Goal: Book appointment/travel/reservation

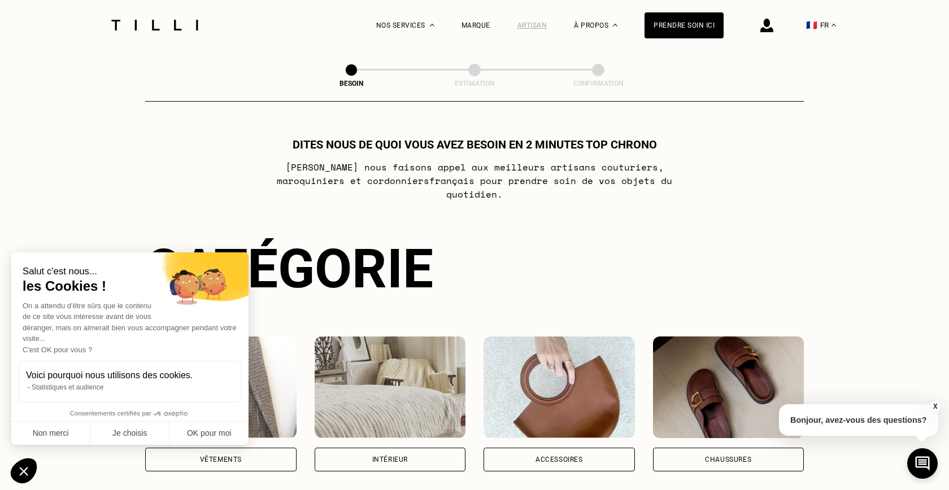
click at [525, 22] on div "Artisan" at bounding box center [532, 25] width 30 height 8
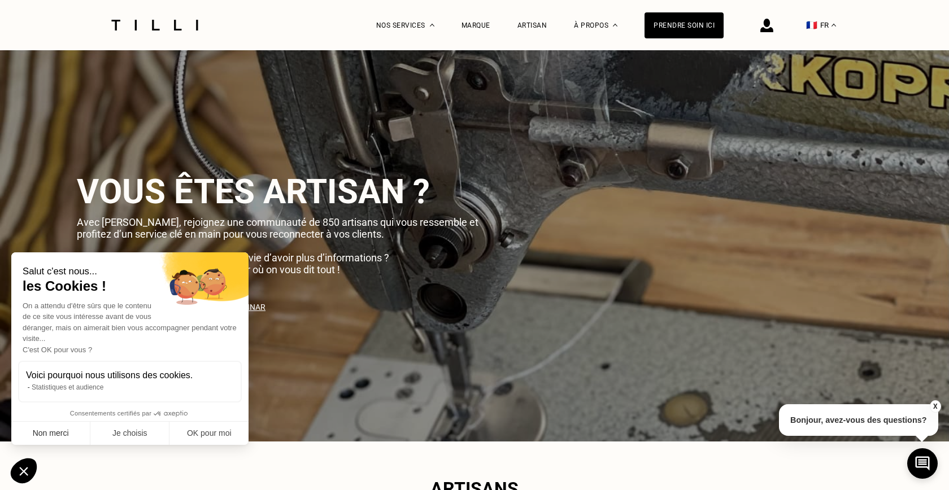
click at [54, 437] on button "Non merci" at bounding box center [50, 434] width 79 height 24
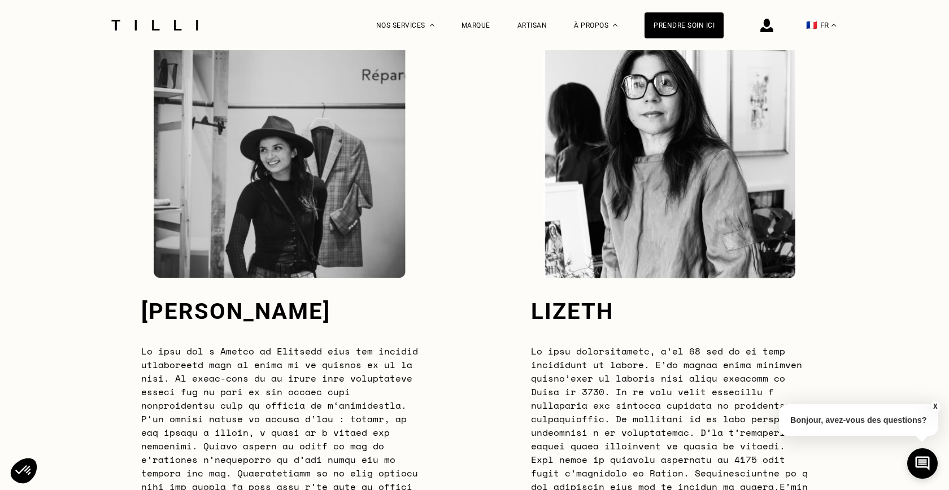
scroll to position [3026, 0]
click at [677, 17] on div "Prendre soin ici" at bounding box center [684, 25] width 79 height 26
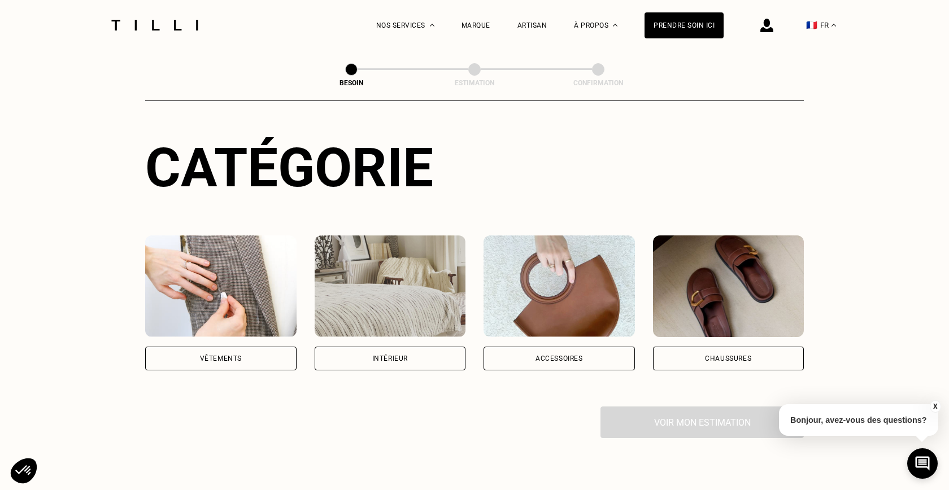
scroll to position [105, 0]
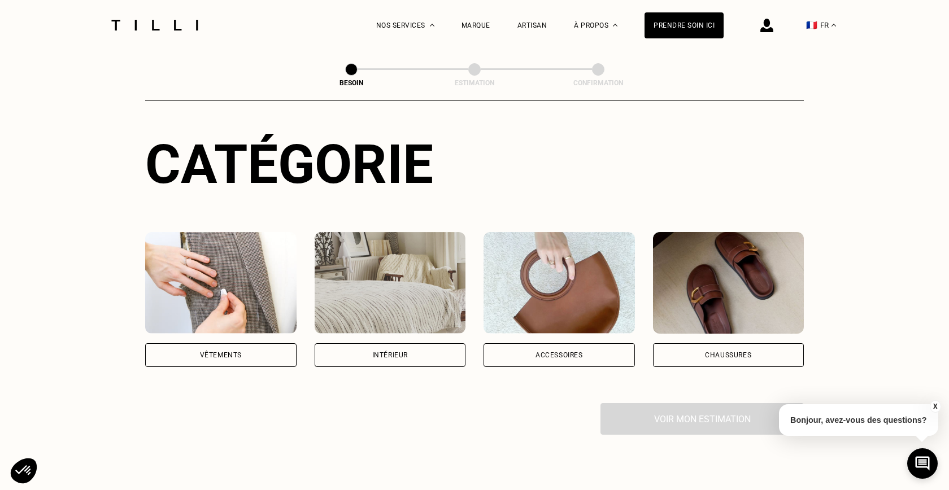
click at [243, 343] on div "Vêtements" at bounding box center [220, 355] width 151 height 24
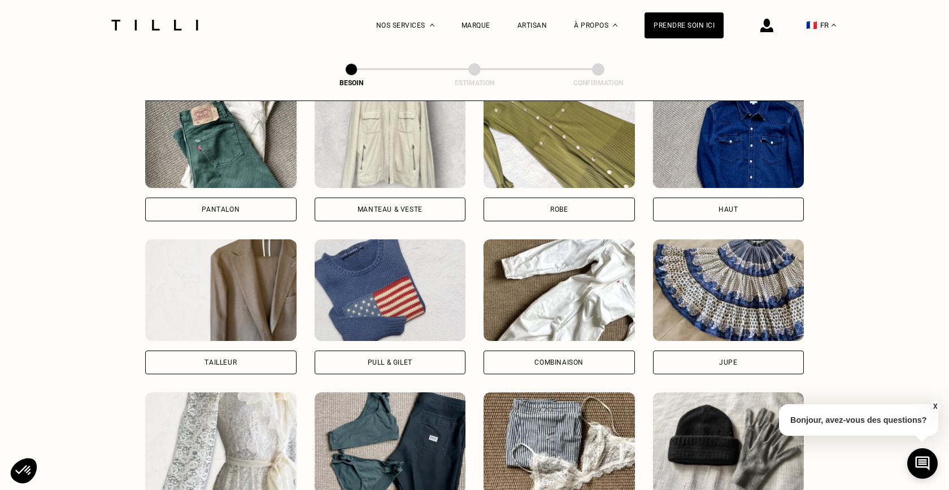
scroll to position [567, 0]
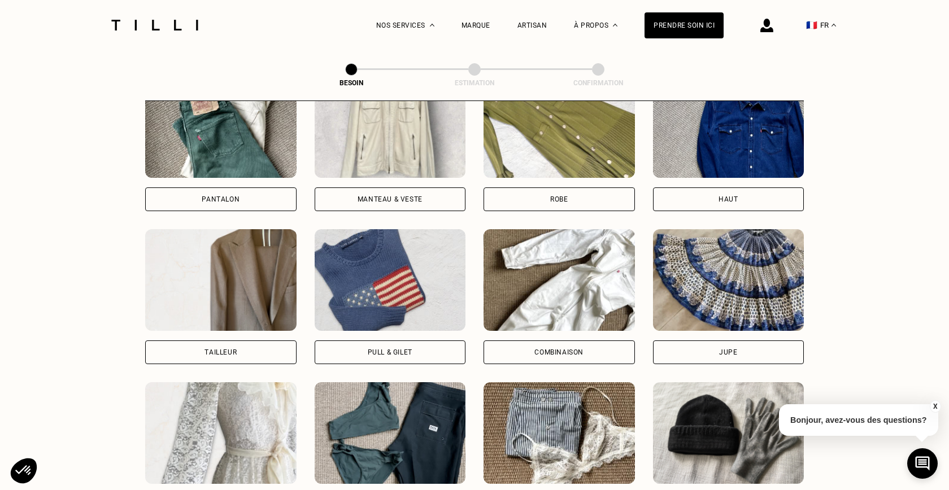
click at [619, 188] on div "Robe" at bounding box center [559, 200] width 151 height 24
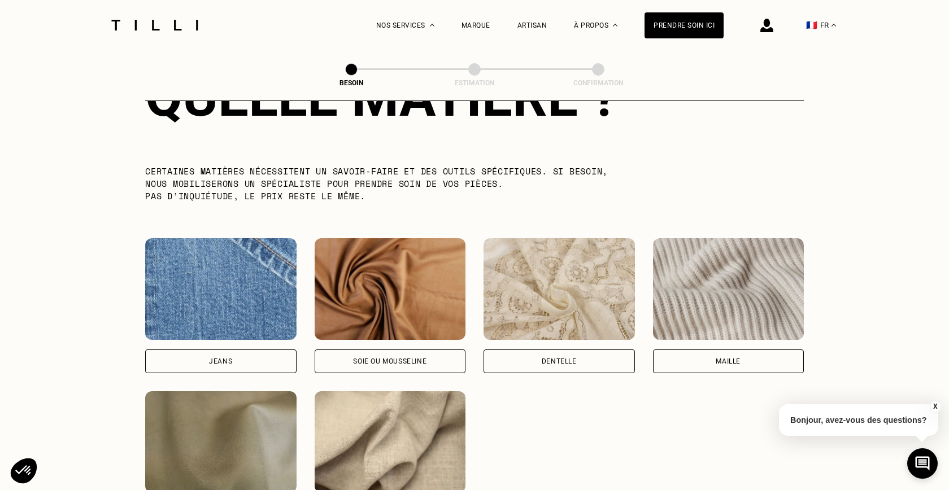
scroll to position [1095, 0]
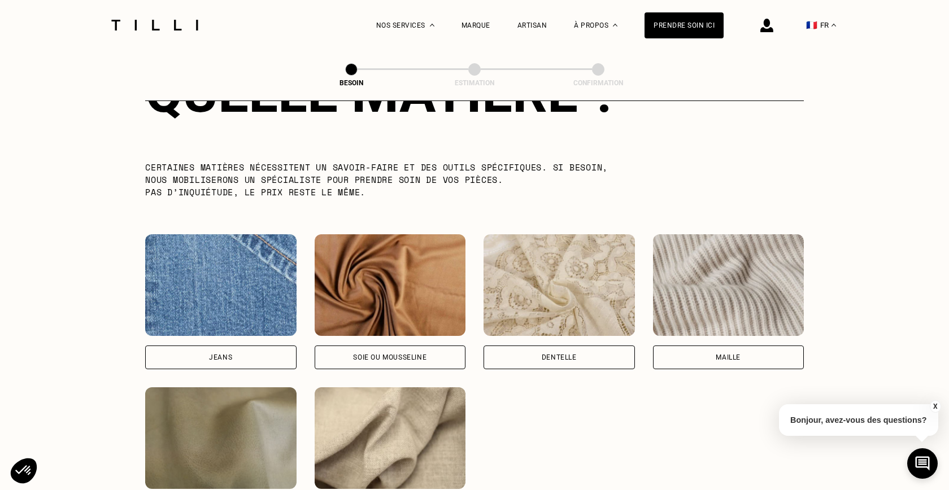
click at [437, 346] on div "Soie ou mousseline" at bounding box center [390, 358] width 151 height 24
select select "FR"
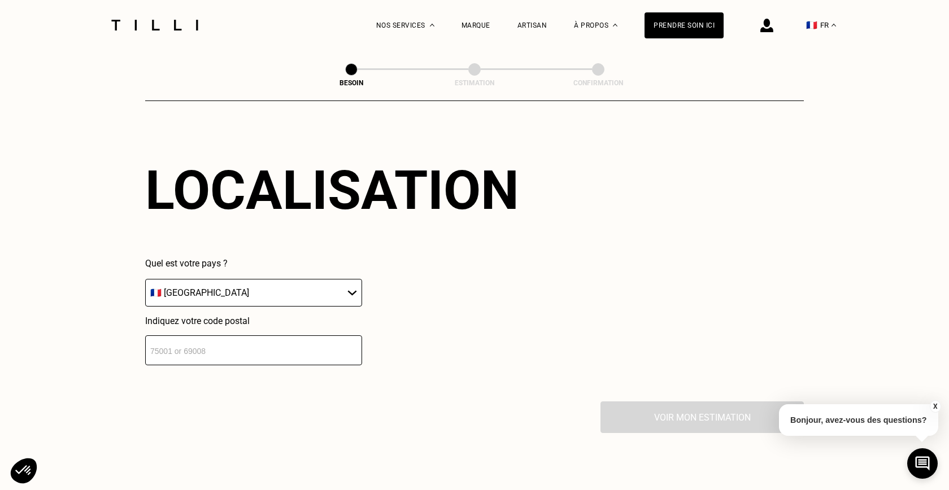
scroll to position [1533, 0]
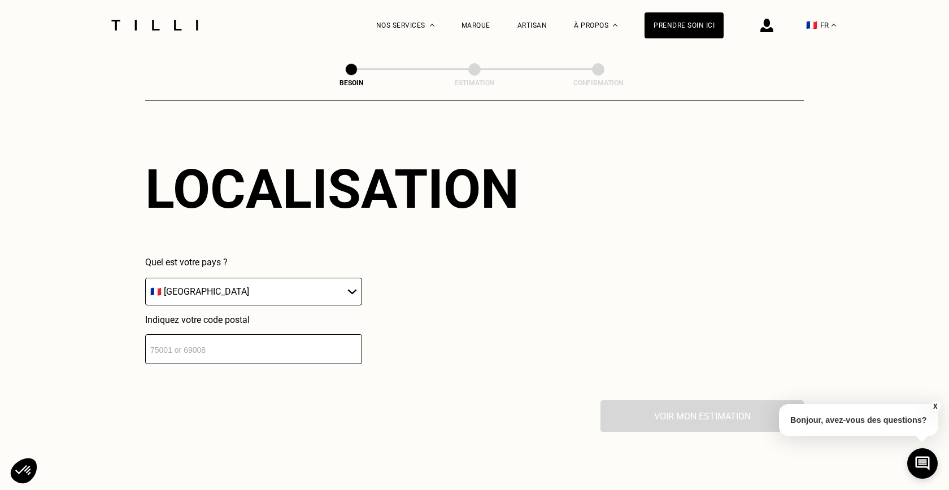
click at [353, 278] on select "🇩🇪 [GEOGRAPHIC_DATA] 🇦🇹 [GEOGRAPHIC_DATA] 🇧🇪 [GEOGRAPHIC_DATA] 🇧🇬 Bulgarie 🇨🇾 C…" at bounding box center [253, 292] width 217 height 28
click at [284, 347] on input "number" at bounding box center [253, 349] width 217 height 30
type input "750"
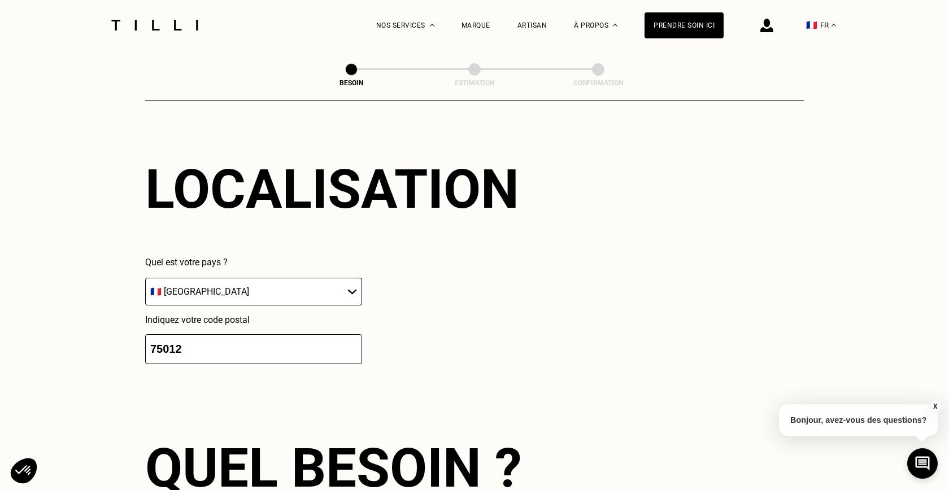
scroll to position [1797, 0]
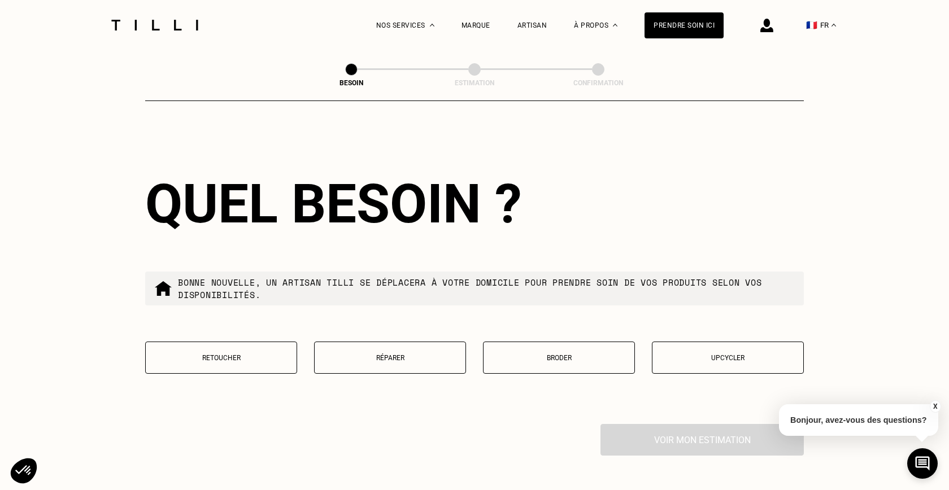
type input "75012"
click at [934, 406] on button "X" at bounding box center [934, 407] width 11 height 12
click at [262, 354] on button "Retoucher" at bounding box center [221, 358] width 152 height 32
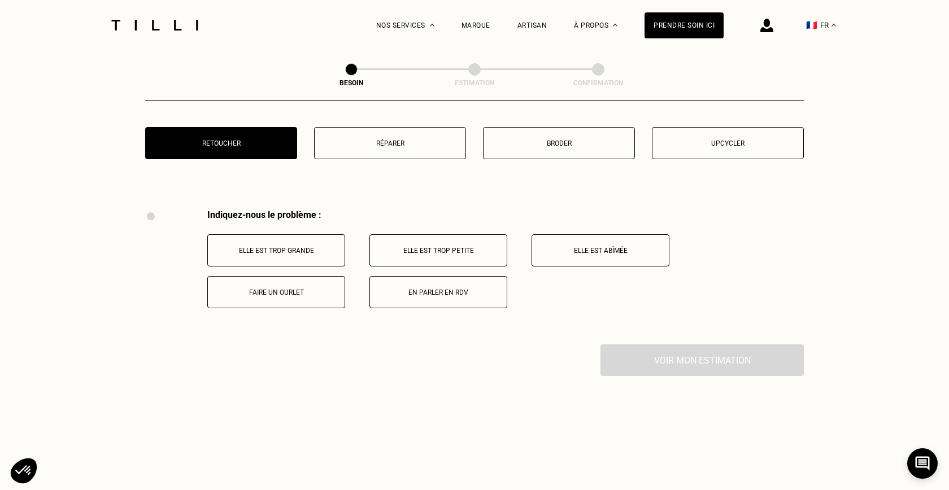
scroll to position [2085, 0]
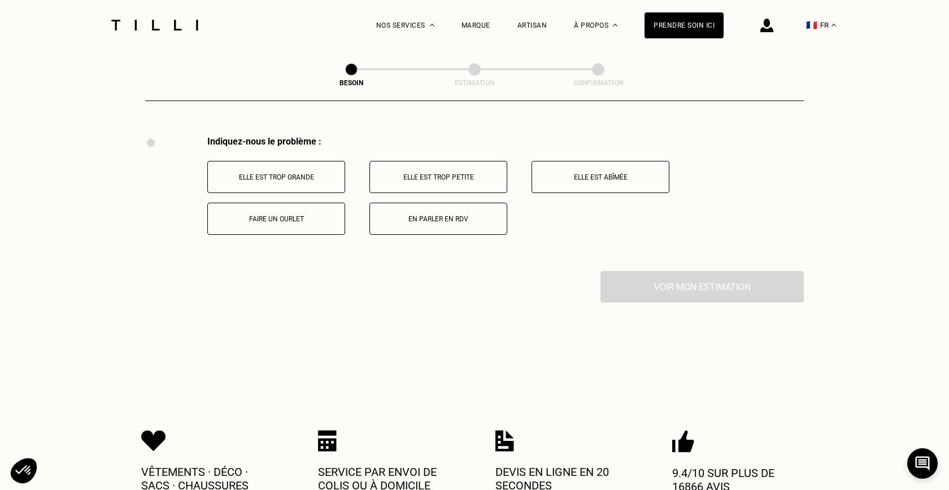
click at [300, 173] on p "Elle est trop grande" at bounding box center [276, 177] width 125 height 8
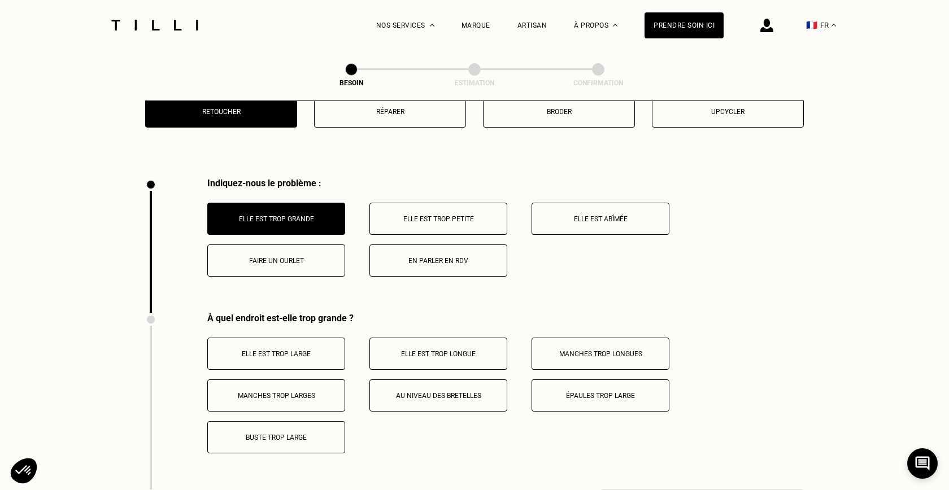
scroll to position [2047, 0]
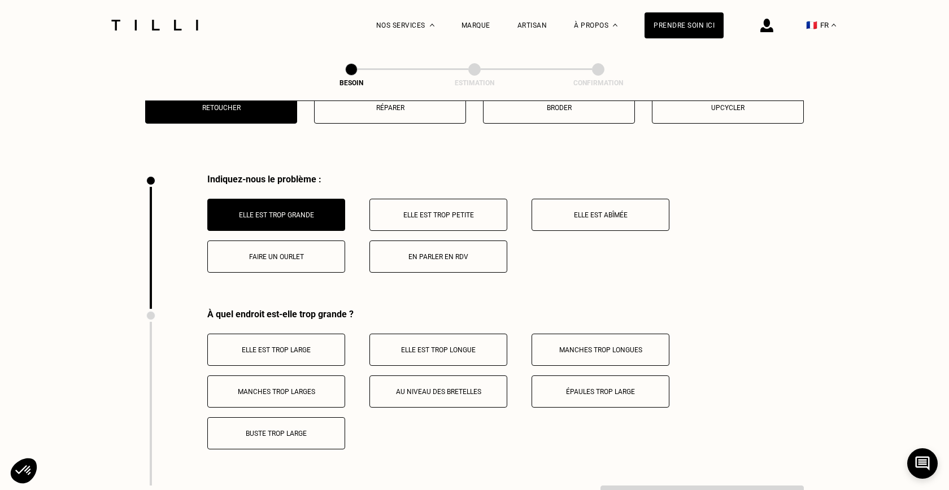
click at [253, 430] on button "Buste trop large" at bounding box center [276, 433] width 138 height 32
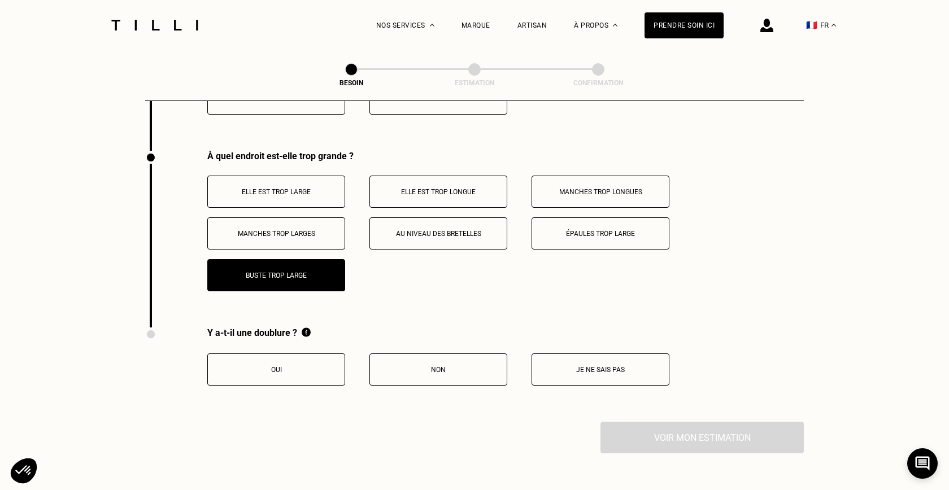
scroll to position [2208, 0]
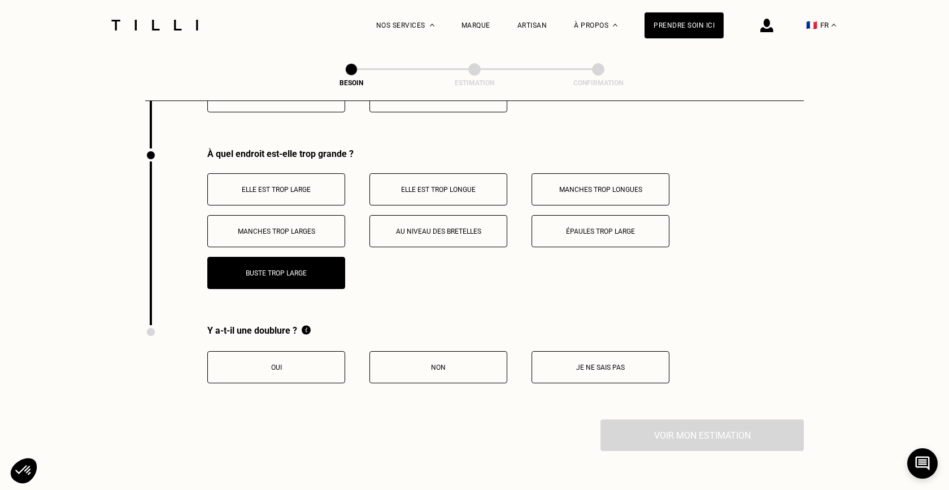
click at [425, 364] on p "Non" at bounding box center [438, 368] width 125 height 8
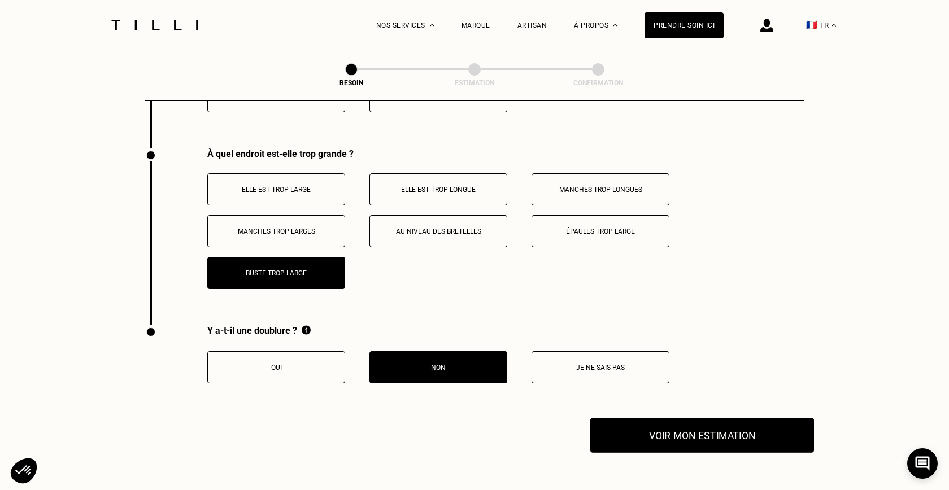
click at [662, 432] on button "Voir mon estimation" at bounding box center [702, 435] width 224 height 35
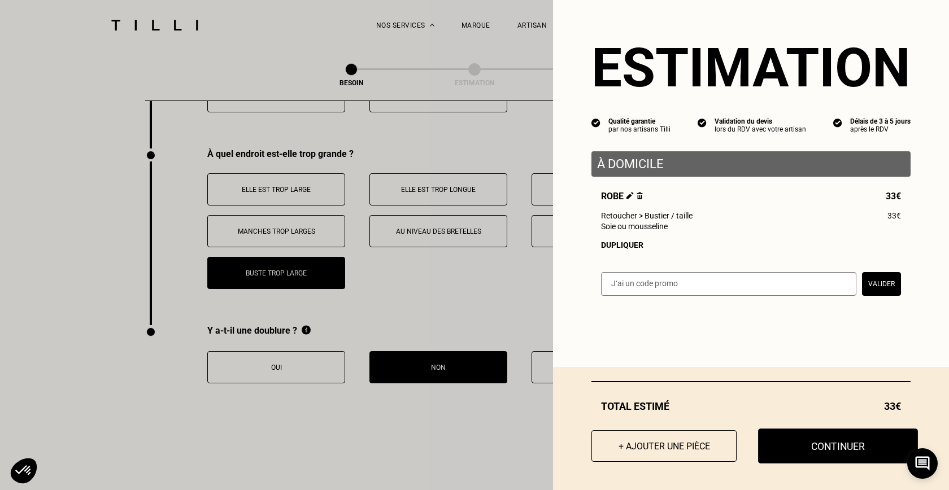
click at [827, 453] on button "Continuer" at bounding box center [838, 446] width 160 height 35
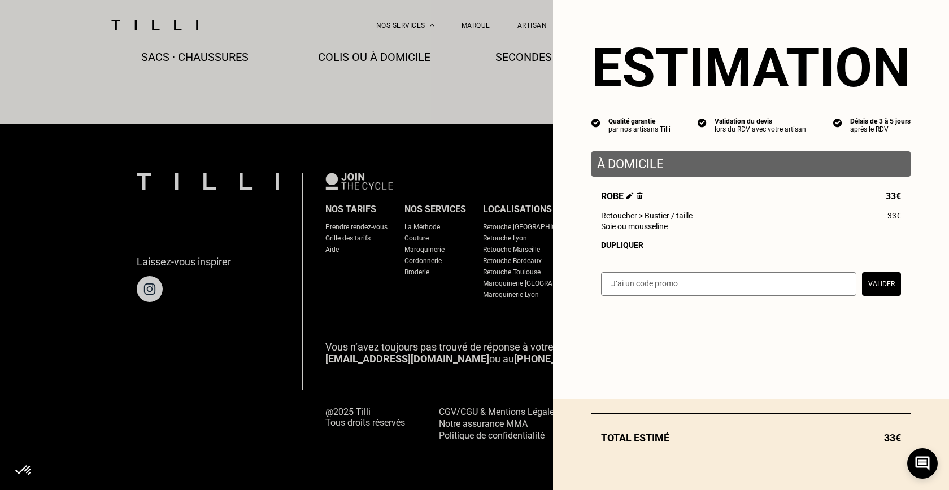
scroll to position [652, 0]
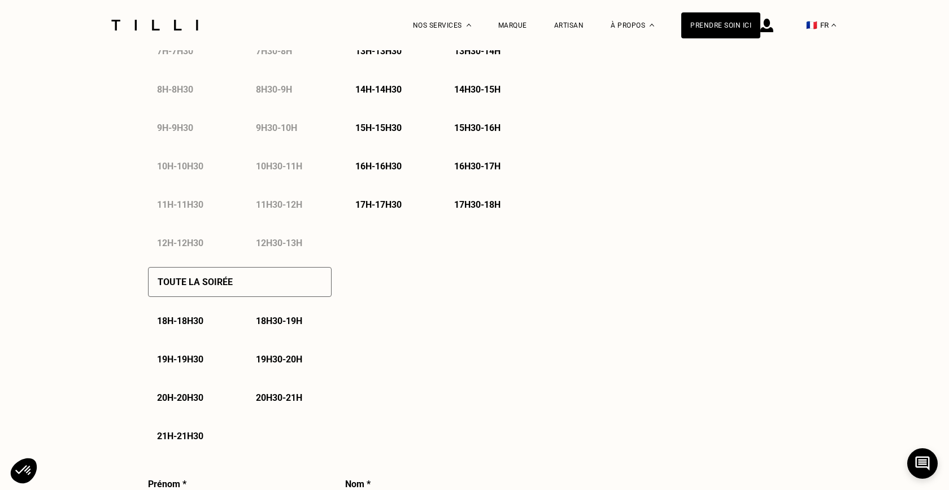
select select "FR"
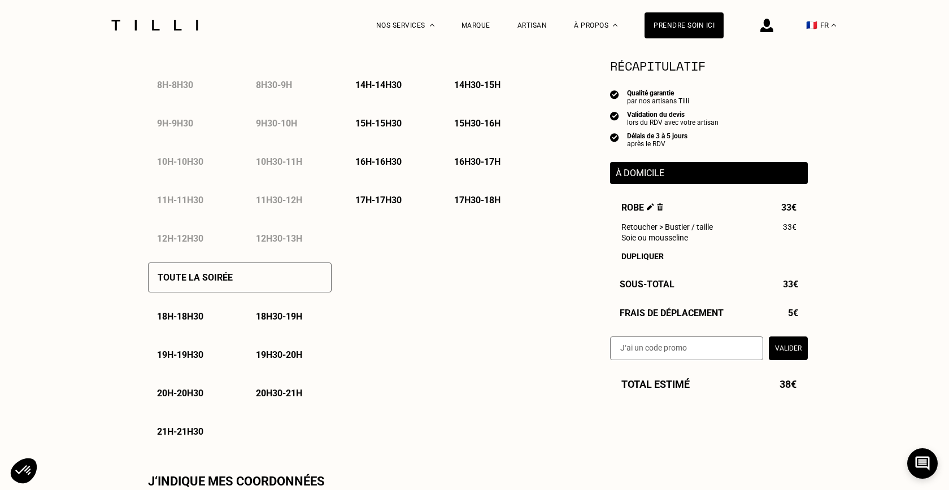
scroll to position [625, 0]
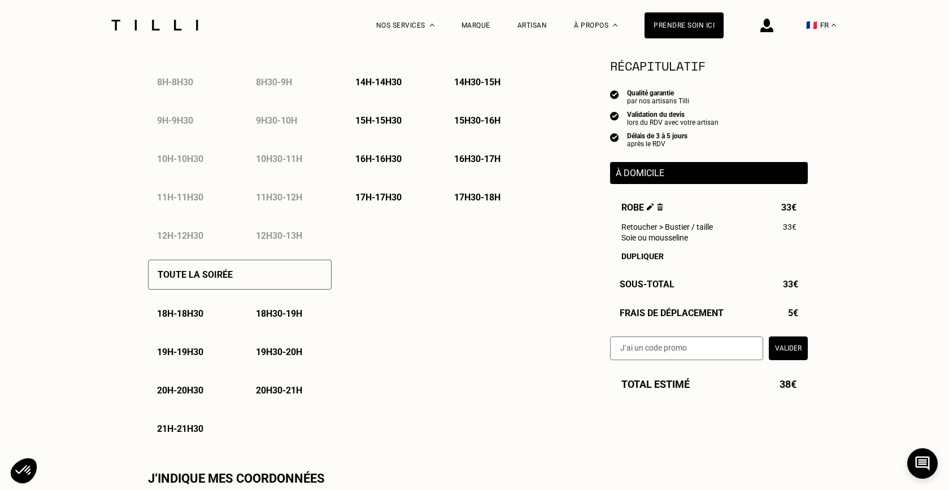
click at [295, 350] on p "19h30 - 20h" at bounding box center [279, 352] width 46 height 11
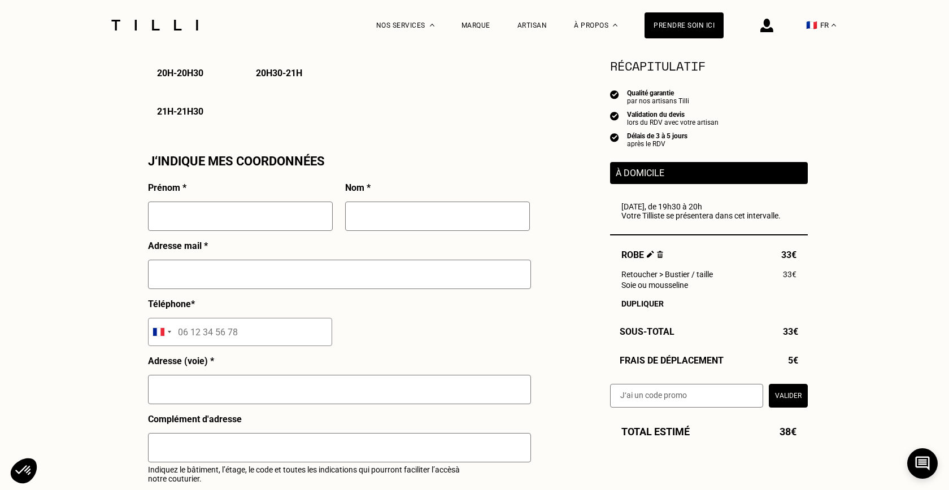
scroll to position [949, 0]
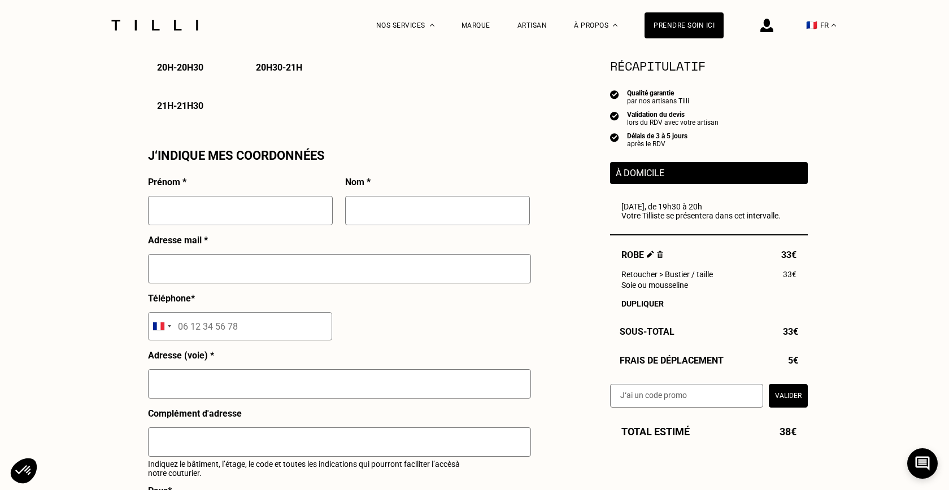
type input "V"
type input "[PERSON_NAME]"
type input "[DEMOGRAPHIC_DATA]"
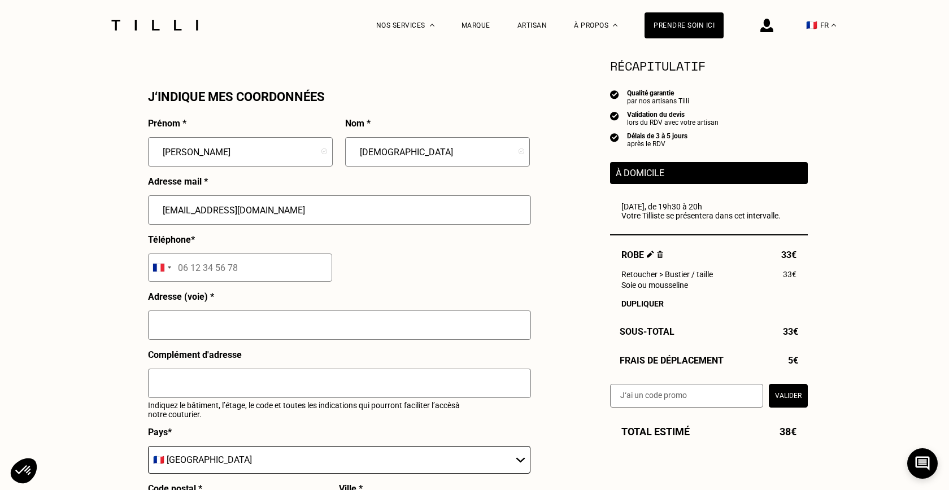
scroll to position [1008, 0]
type input "[EMAIL_ADDRESS][DOMAIN_NAME]"
click at [206, 267] on input "tel" at bounding box center [240, 267] width 184 height 28
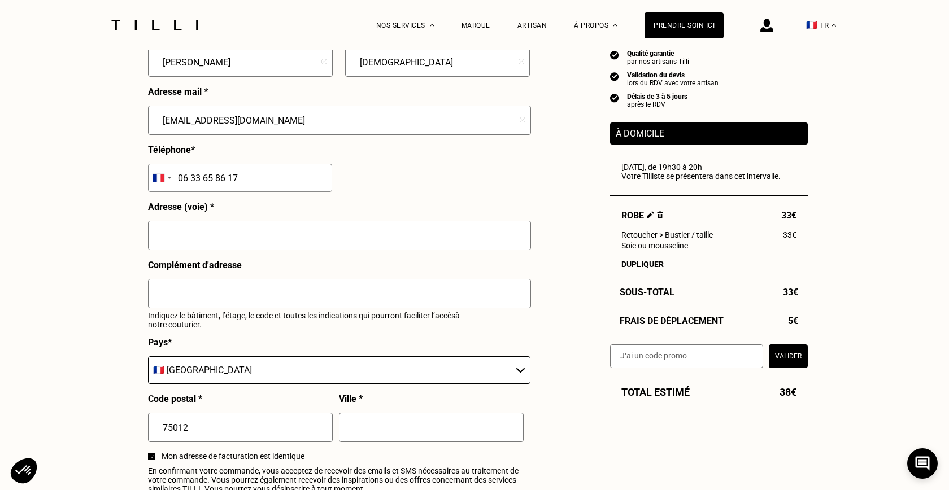
scroll to position [1100, 0]
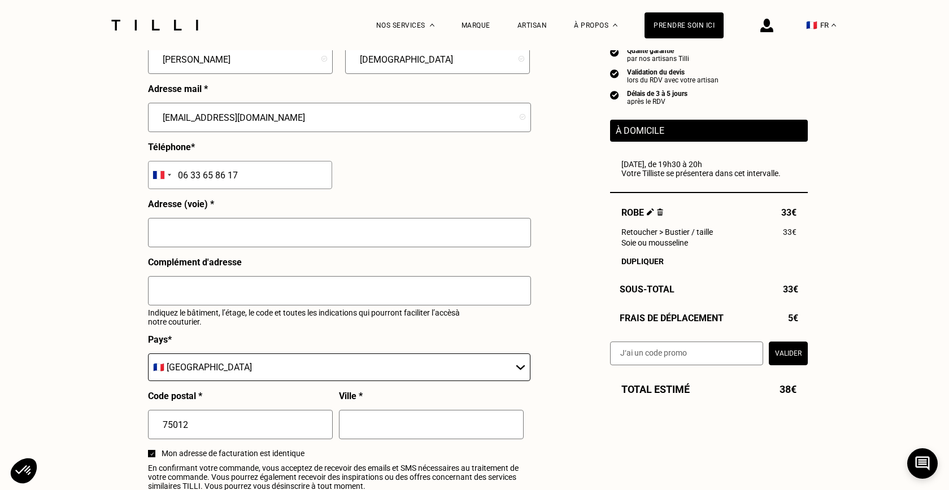
type input "06 33 65 86 17"
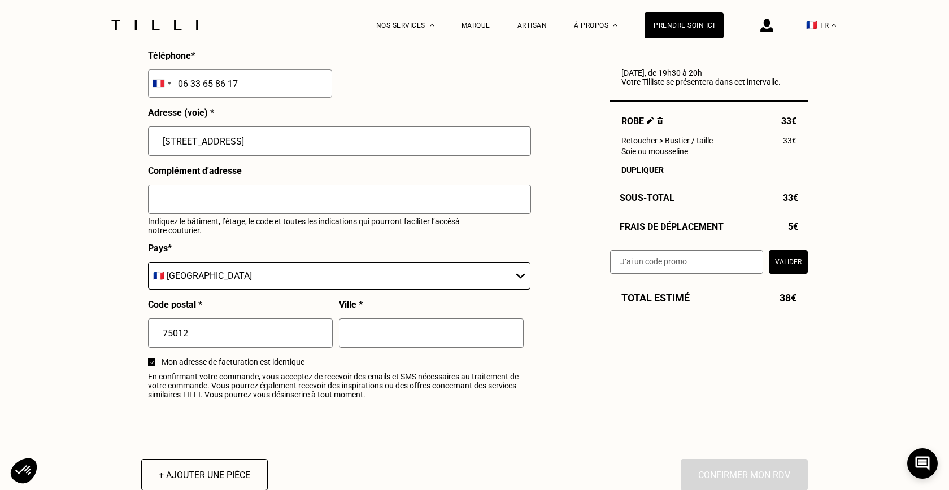
scroll to position [1198, 0]
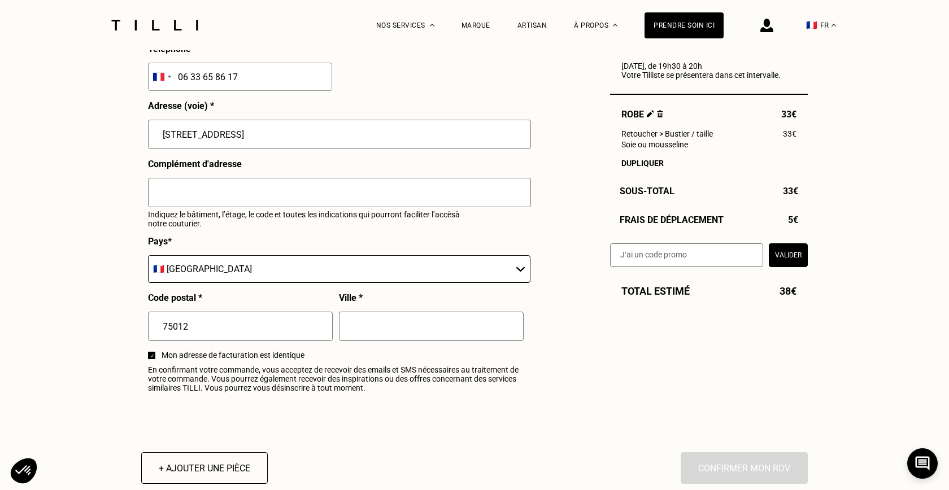
type input "[STREET_ADDRESS]"
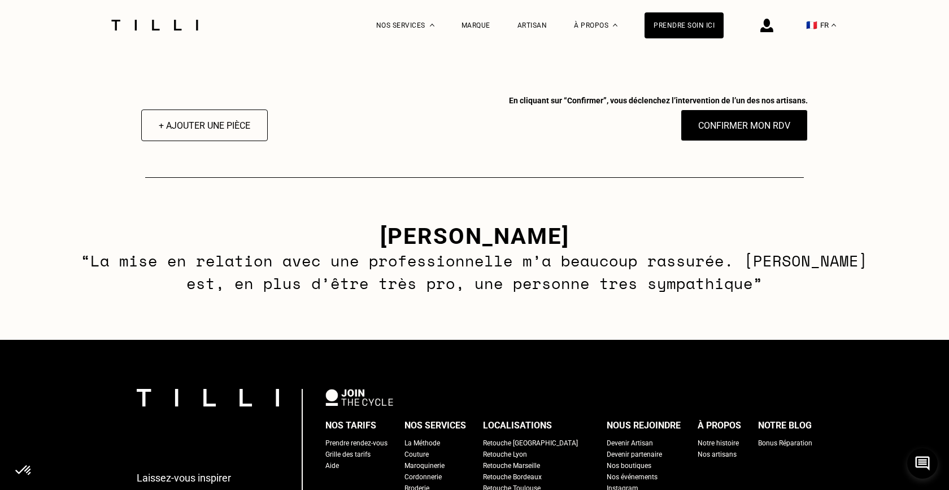
scroll to position [1560, 0]
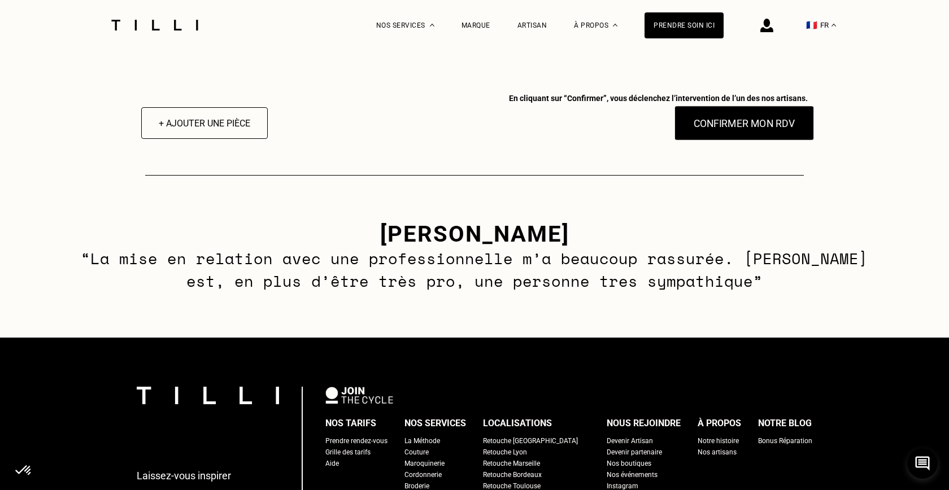
type input "[GEOGRAPHIC_DATA]"
click at [730, 129] on button "Confirmer mon RDV" at bounding box center [745, 123] width 140 height 35
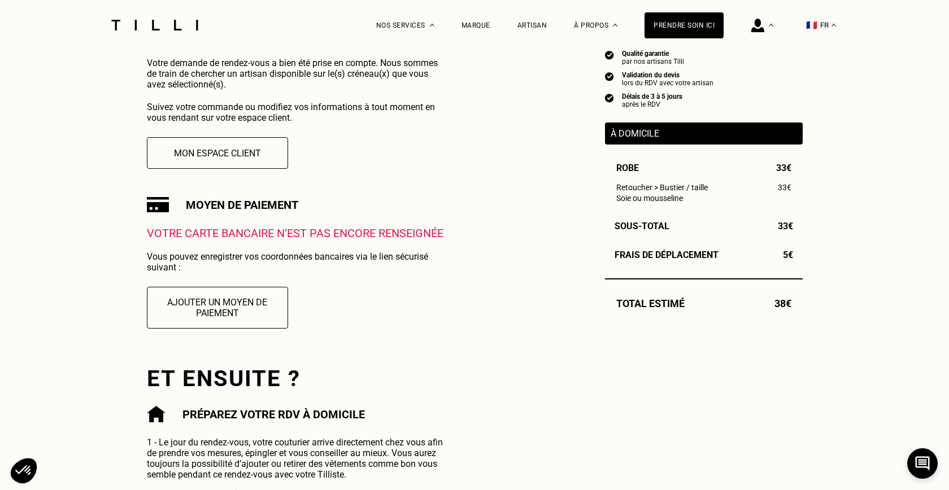
scroll to position [258, 0]
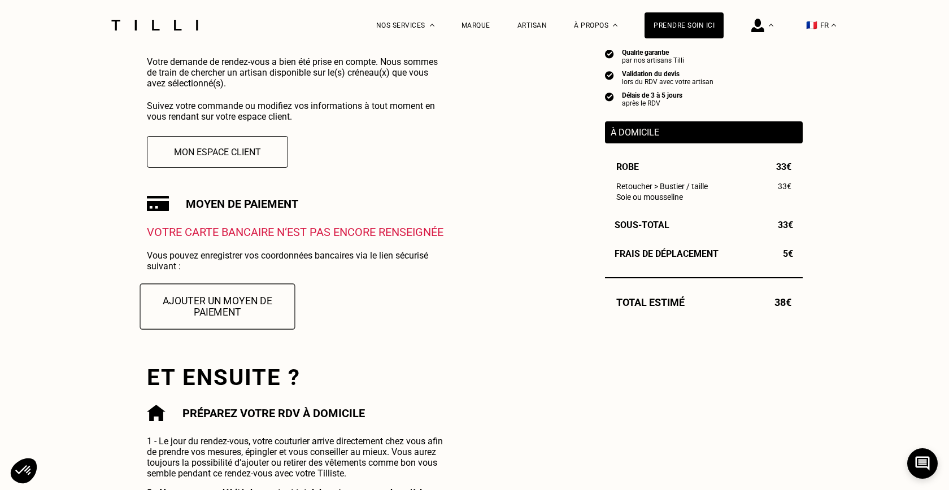
click at [206, 307] on button "Ajouter un moyen de paiement" at bounding box center [217, 307] width 155 height 46
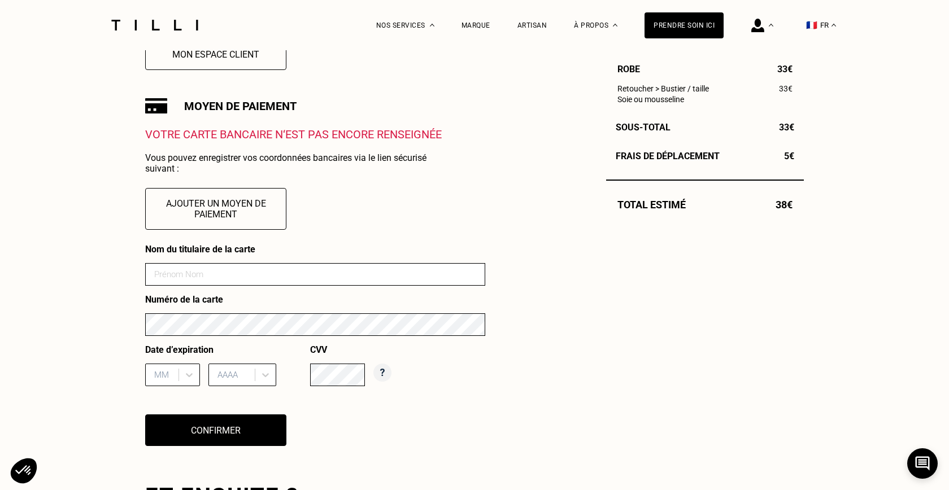
scroll to position [386, 0]
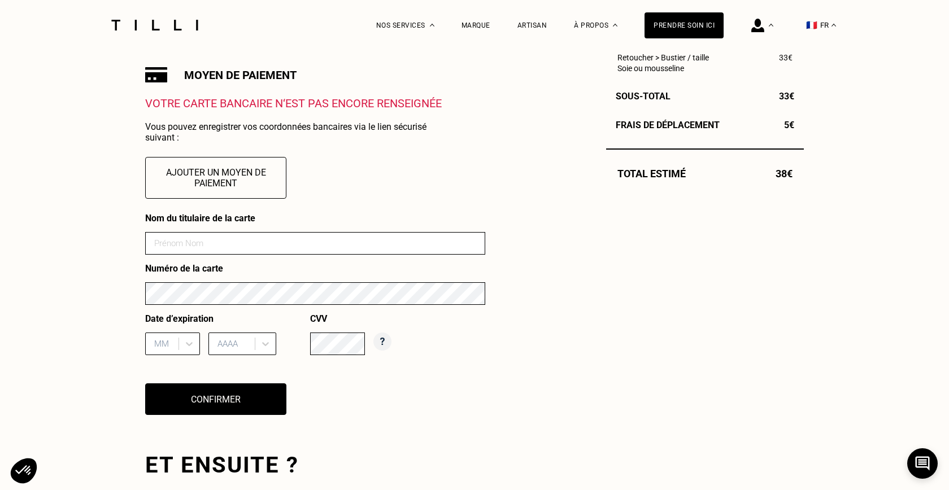
click at [223, 242] on input at bounding box center [315, 243] width 340 height 23
type input "[PERSON_NAME]"
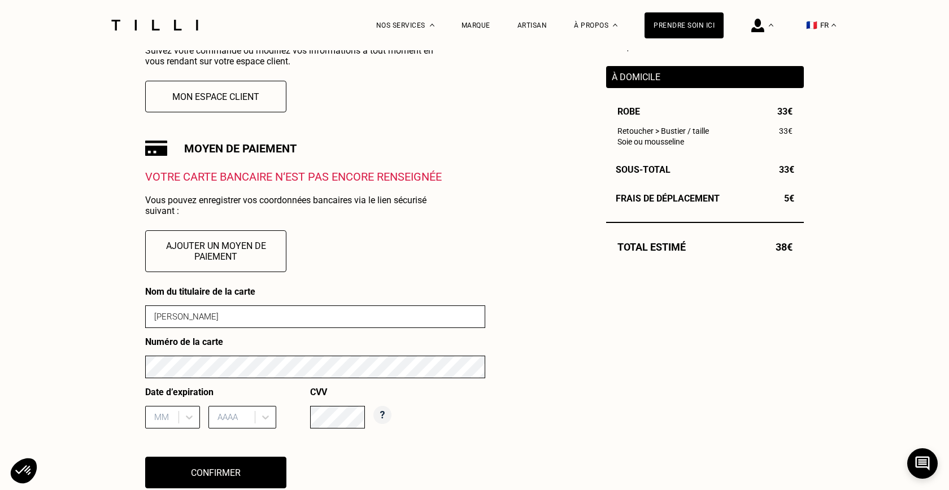
scroll to position [312, 0]
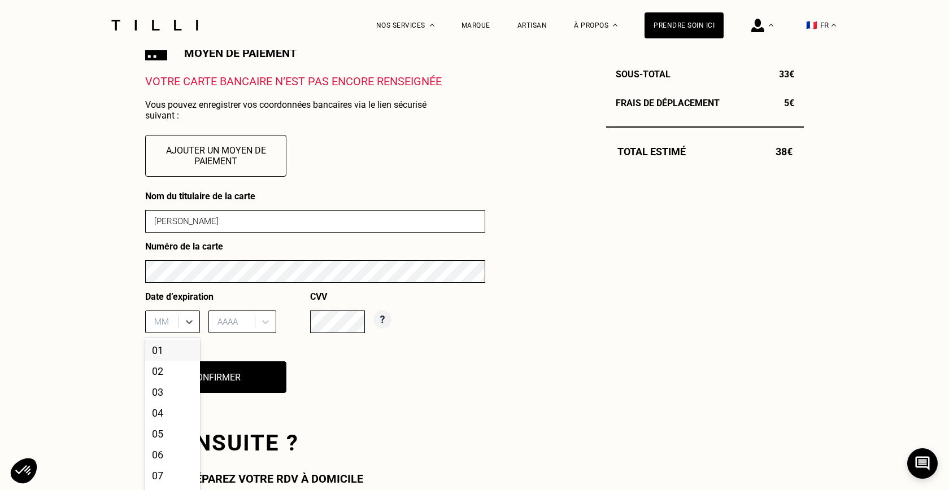
click at [167, 333] on div "01, 1 of 12. 12 results available. Use Up and Down to choose options, press Ent…" at bounding box center [172, 322] width 55 height 23
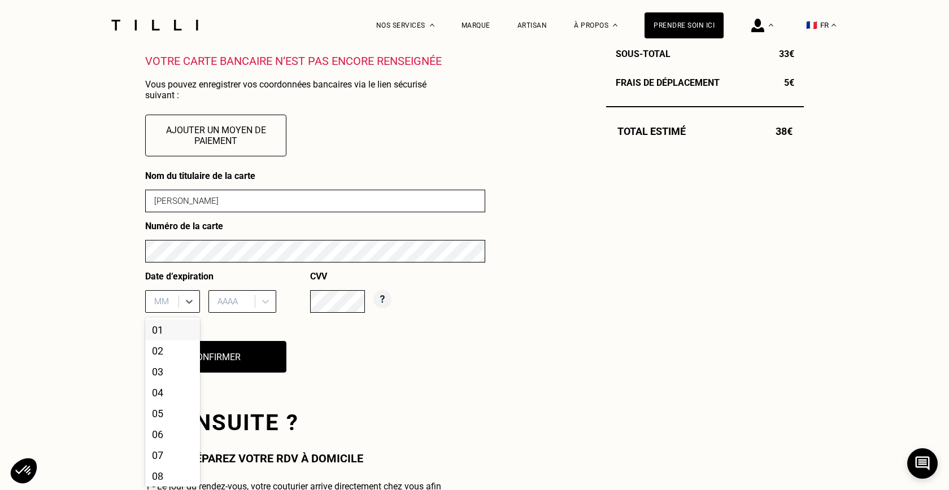
scroll to position [430, 0]
click at [168, 369] on div "03" at bounding box center [172, 370] width 55 height 21
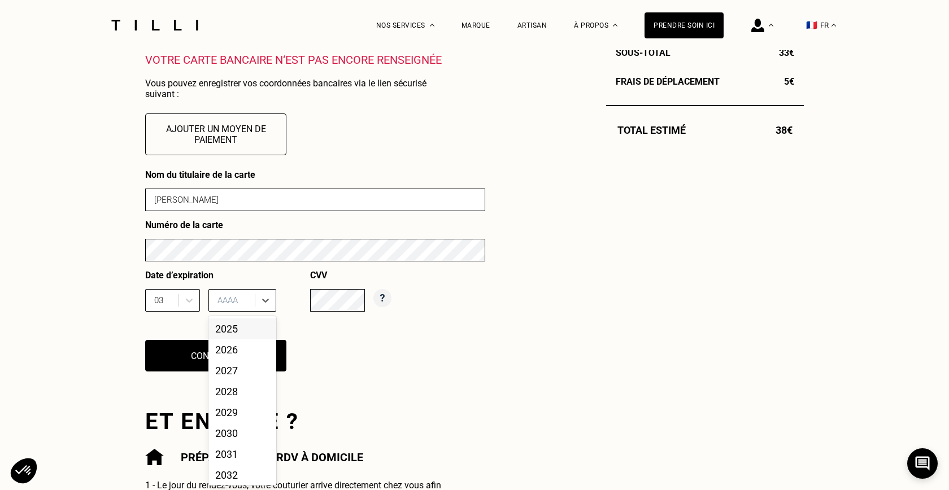
click at [234, 303] on div "AAAA" at bounding box center [234, 300] width 32 height 10
click at [245, 371] on div "2027" at bounding box center [242, 370] width 68 height 21
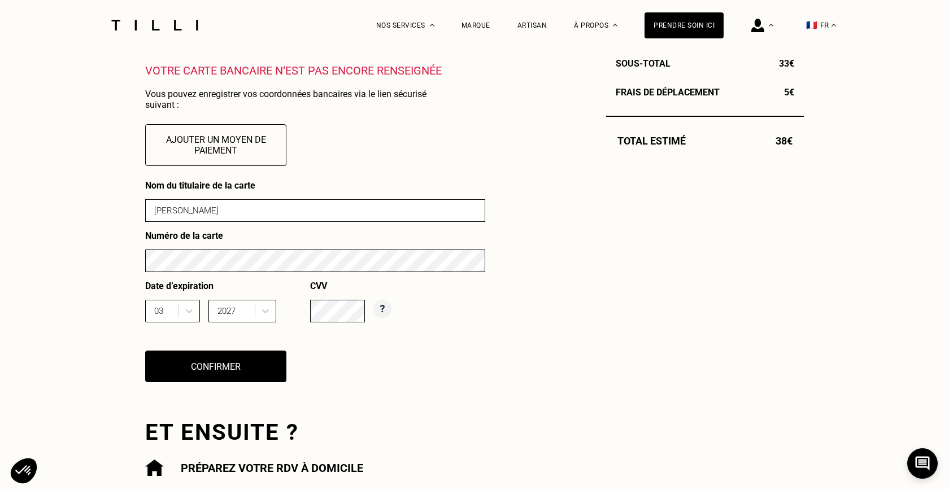
scroll to position [422, 0]
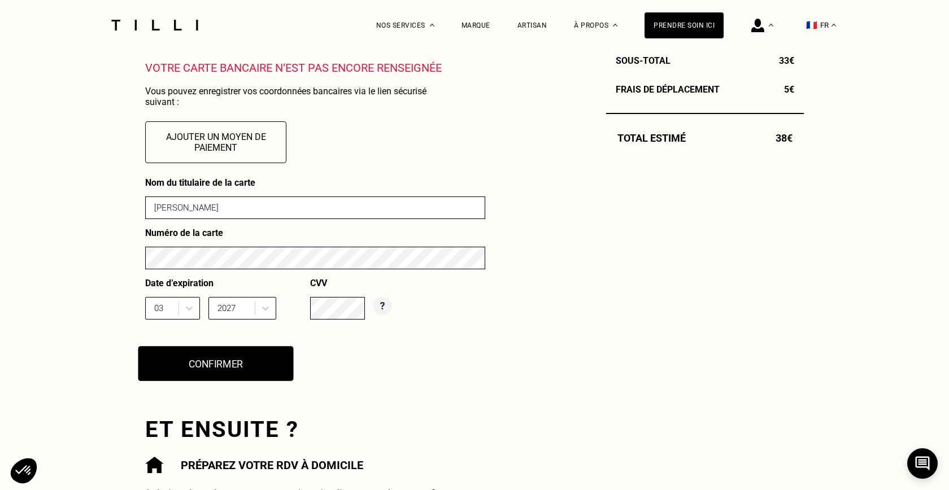
click at [232, 360] on button "Confirmer" at bounding box center [215, 363] width 155 height 35
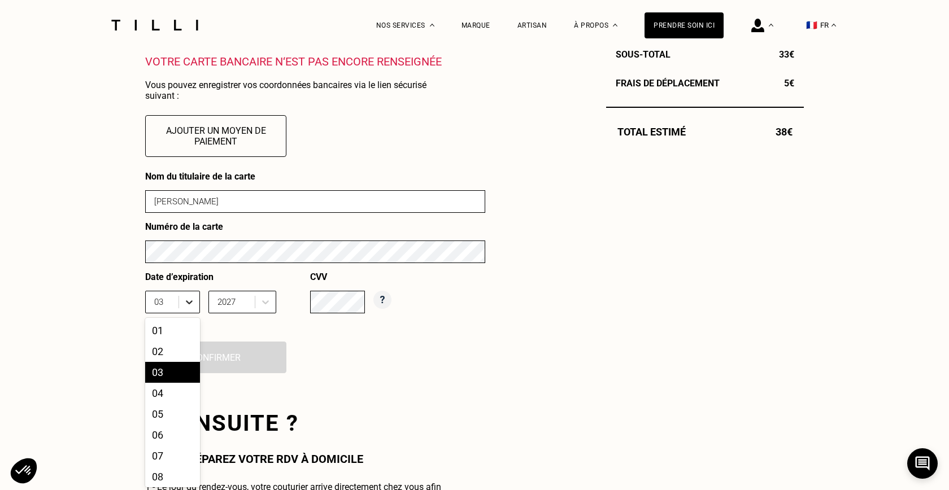
click at [189, 311] on div at bounding box center [189, 302] width 20 height 20
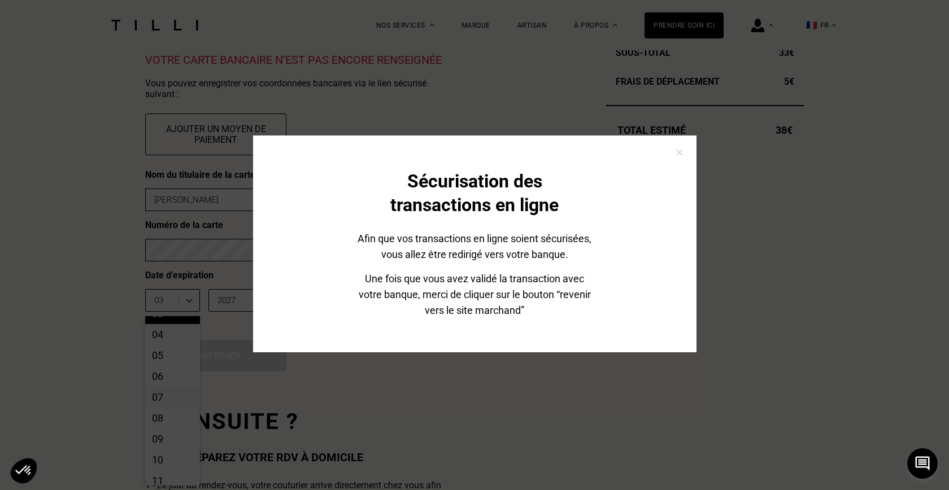
scroll to position [16, 0]
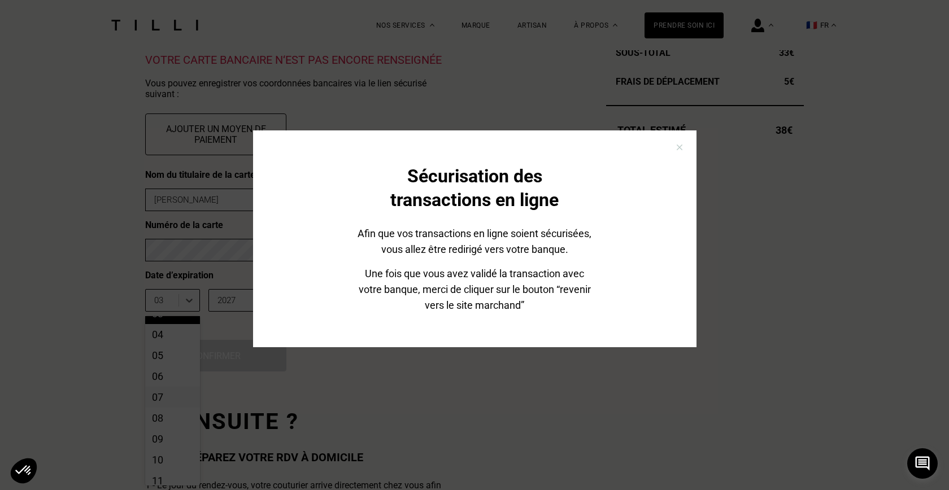
click at [681, 147] on img at bounding box center [679, 147] width 17 height 17
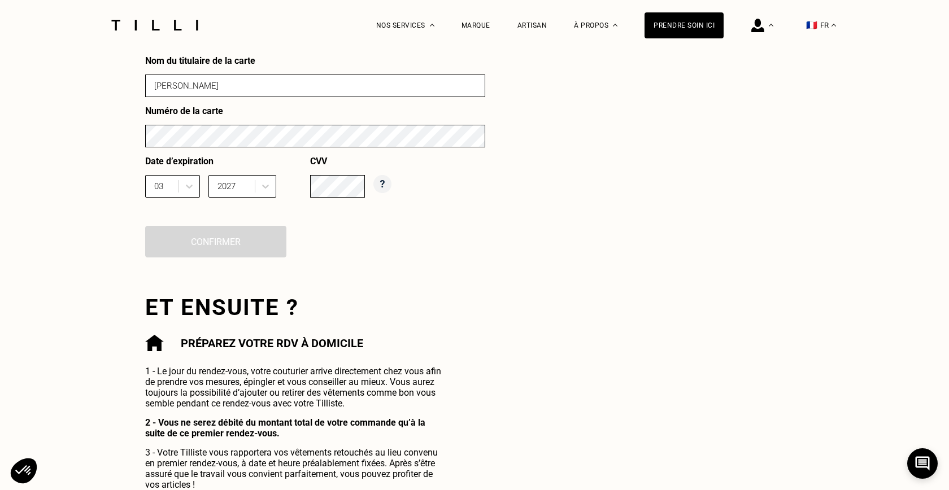
scroll to position [530, 0]
